Goal: Check status

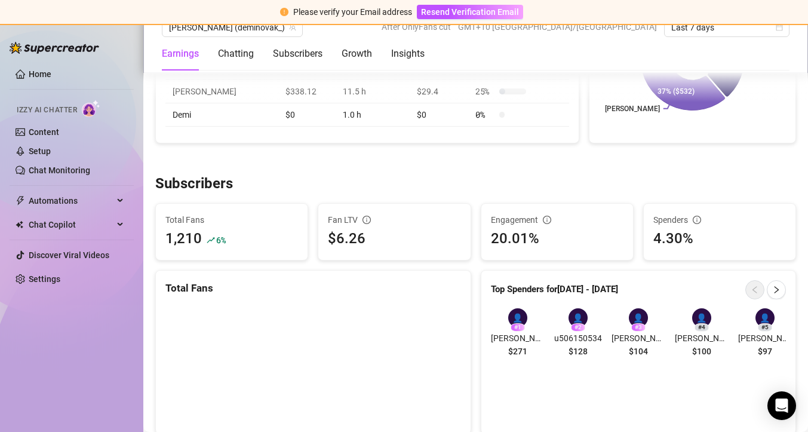
scroll to position [654, 0]
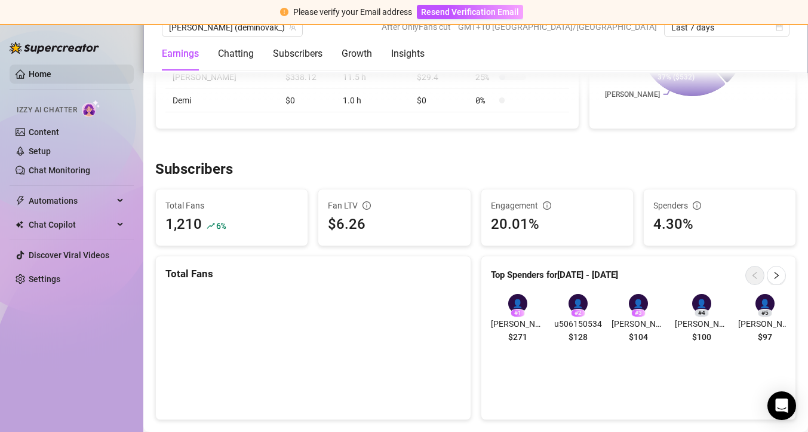
click at [37, 73] on link "Home" at bounding box center [40, 74] width 23 height 10
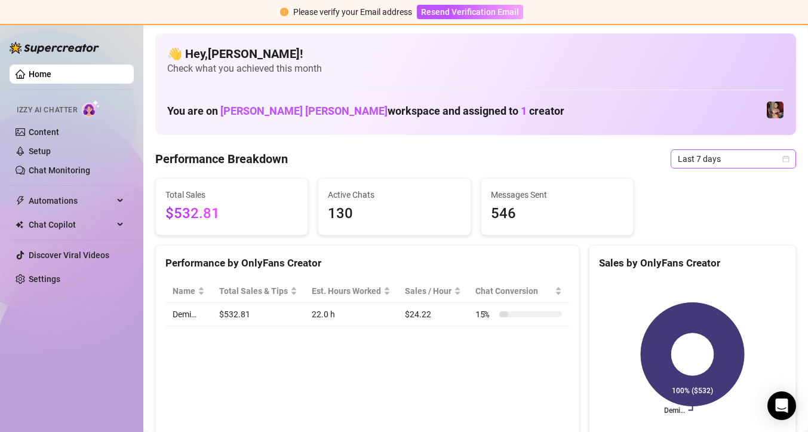
click at [735, 159] on span "Last 7 days" at bounding box center [733, 159] width 111 height 18
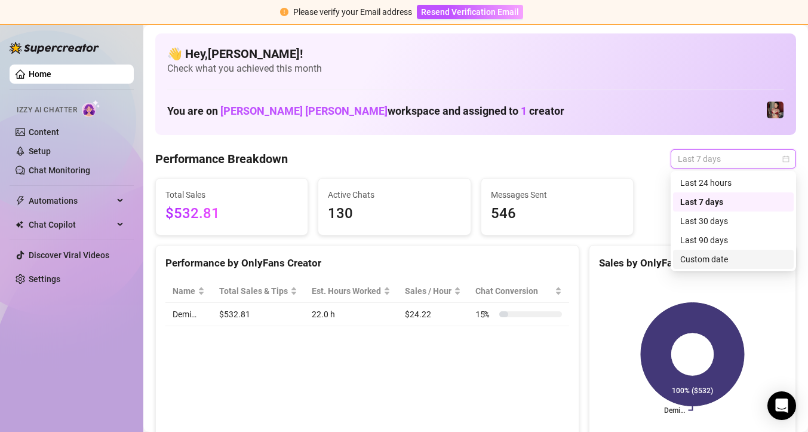
click at [690, 263] on div "Custom date" at bounding box center [733, 259] width 106 height 13
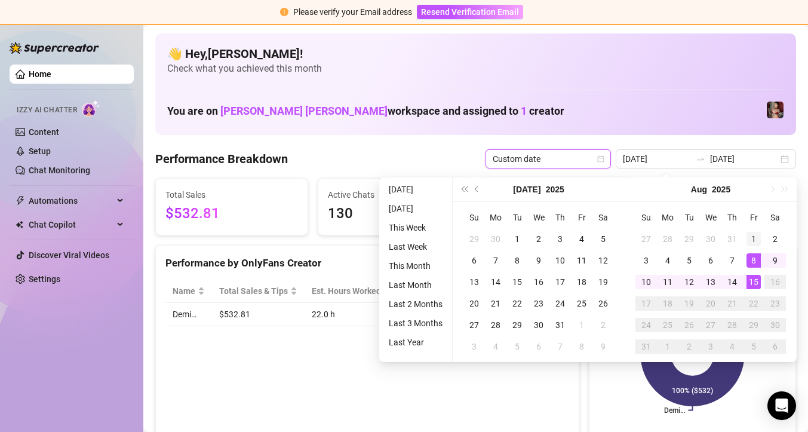
type input "[DATE]"
click at [757, 241] on div "1" at bounding box center [754, 239] width 14 height 14
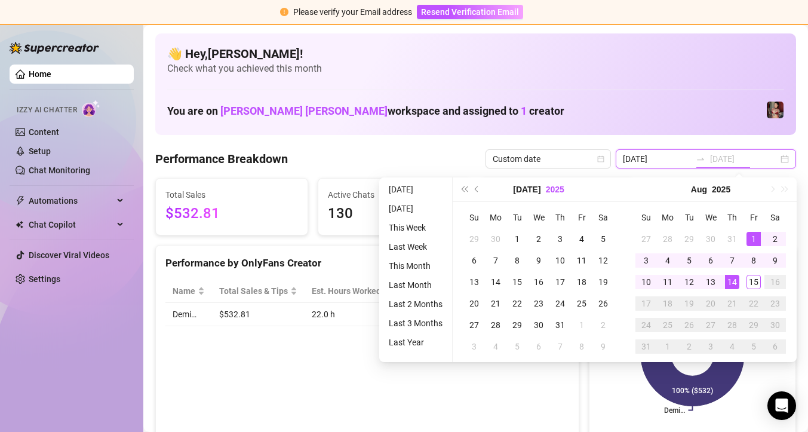
type input "[DATE]"
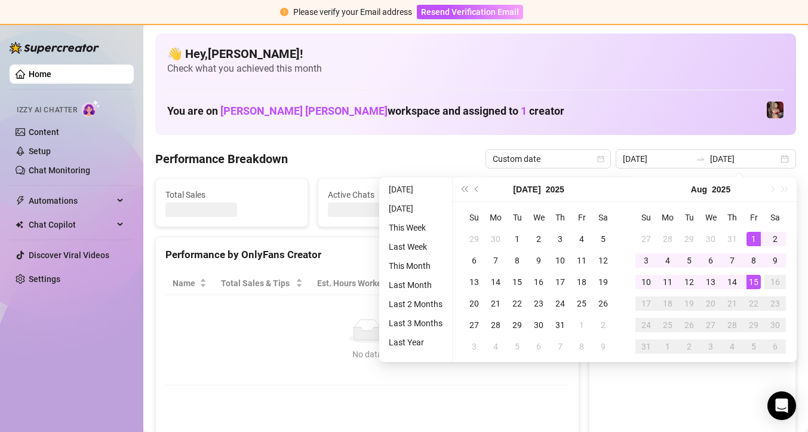
type input "[DATE]"
